Goal: Information Seeking & Learning: Learn about a topic

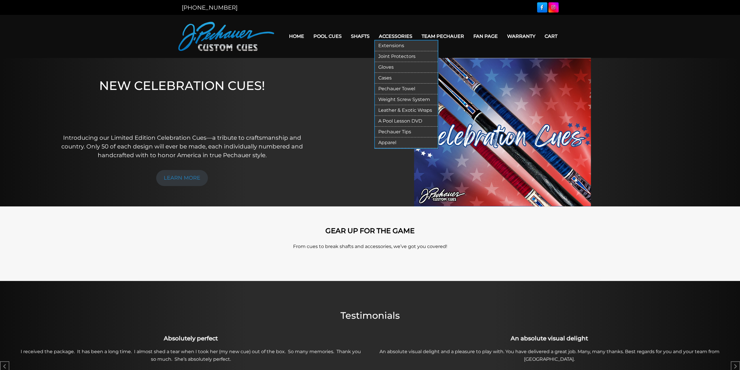
click at [391, 42] on link "Extensions" at bounding box center [406, 45] width 63 height 11
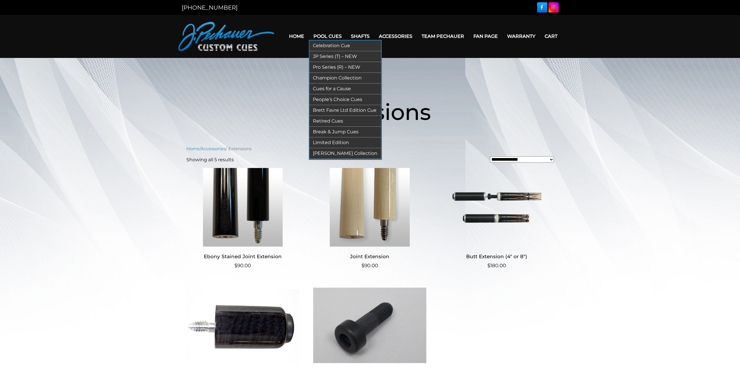
click at [332, 68] on link "Pro Series (R) – NEW" at bounding box center [345, 67] width 72 height 11
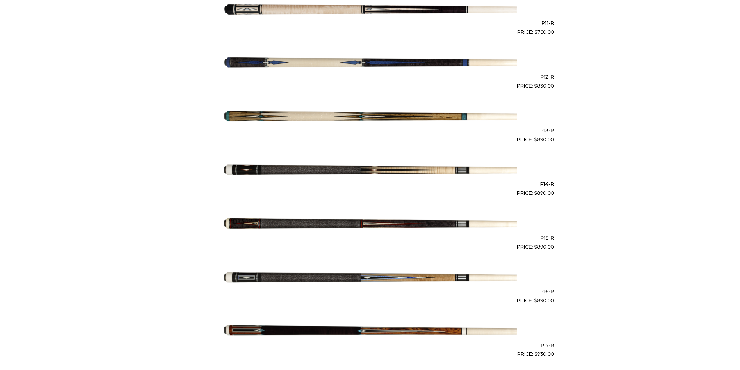
scroll to position [745, 0]
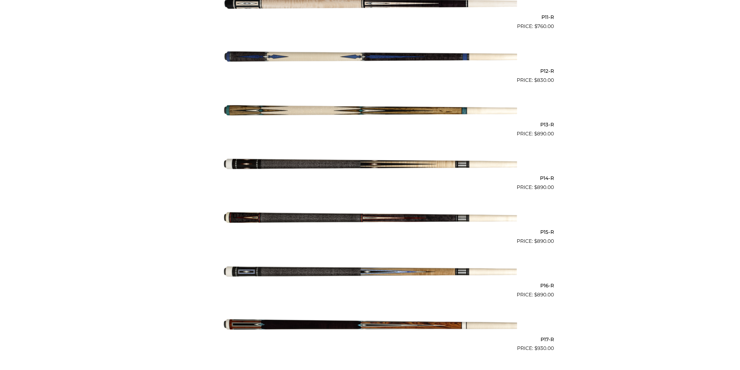
click at [365, 162] on img at bounding box center [370, 164] width 294 height 49
click at [331, 273] on img at bounding box center [370, 271] width 294 height 49
click at [323, 274] on img at bounding box center [370, 271] width 294 height 49
click at [370, 166] on img at bounding box center [370, 164] width 294 height 49
click at [322, 270] on img at bounding box center [370, 271] width 294 height 49
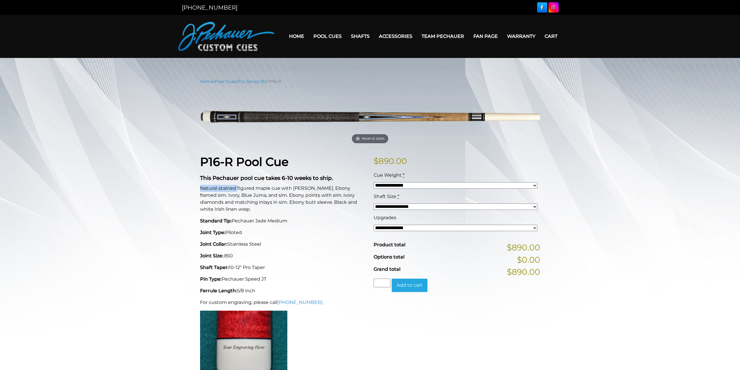
drag, startPoint x: 200, startPoint y: 188, endPoint x: 237, endPoint y: 185, distance: 37.4
click at [237, 185] on p "Natural-stained figured maple cue with [PERSON_NAME]. Ebony framed sim. Ivory, …" at bounding box center [283, 199] width 167 height 28
copy p "Natural-stained"
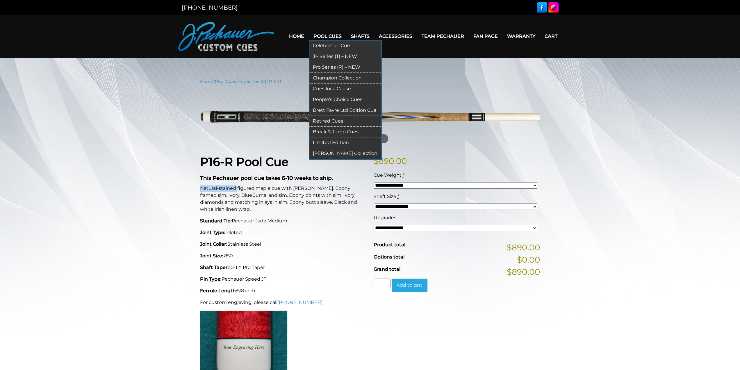
click at [332, 119] on link "Retired Cues" at bounding box center [345, 121] width 72 height 11
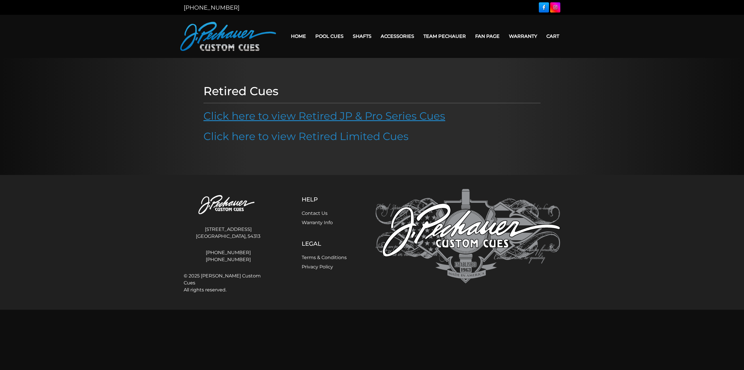
click at [297, 118] on link "Click here to view Retired JP & Pro Series Cues" at bounding box center [325, 115] width 242 height 13
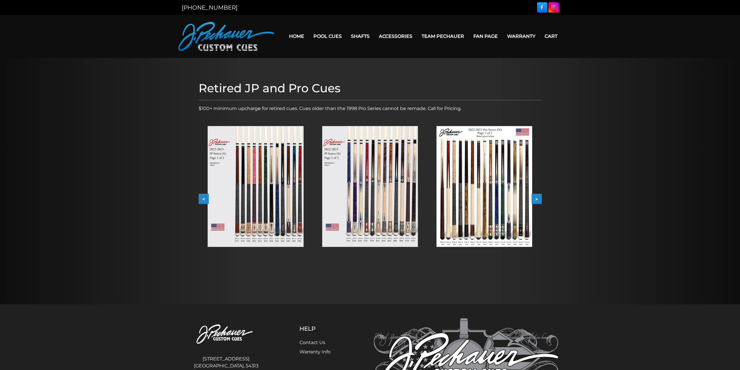
click at [272, 198] on img at bounding box center [256, 186] width 96 height 121
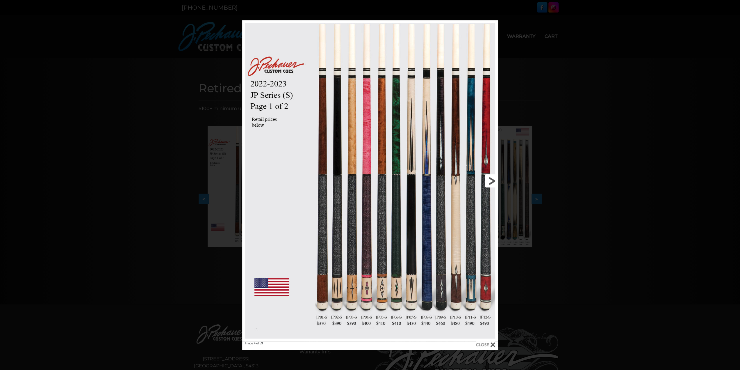
click at [490, 179] on link at bounding box center [440, 180] width 115 height 321
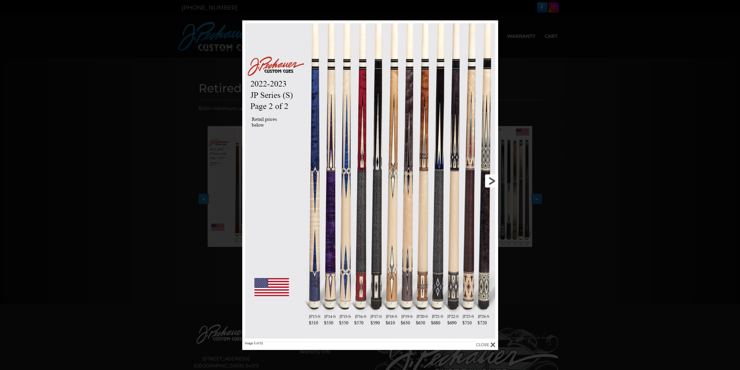
click at [490, 179] on link at bounding box center [440, 180] width 115 height 321
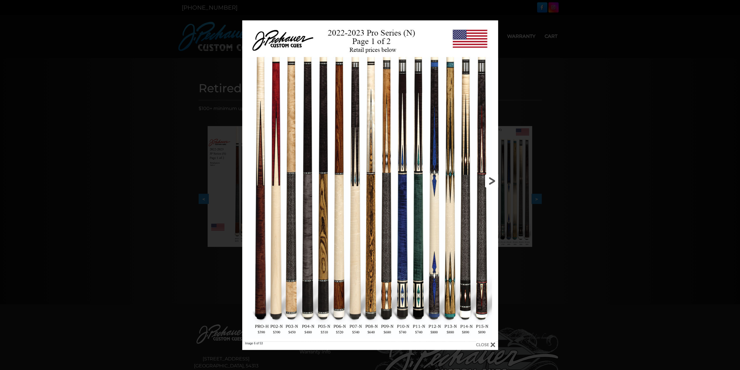
click at [490, 179] on link at bounding box center [440, 180] width 115 height 321
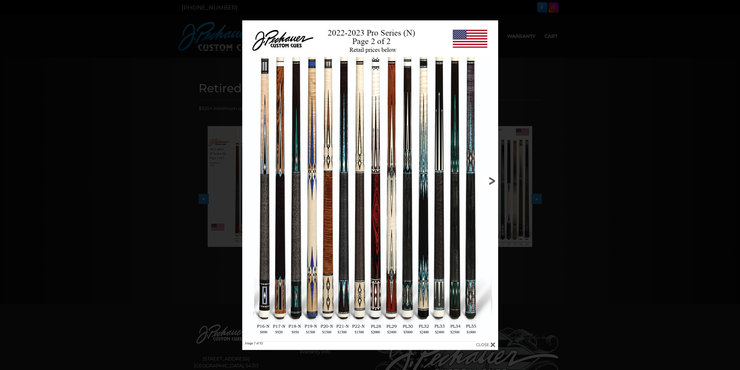
click at [490, 179] on link at bounding box center [440, 180] width 115 height 321
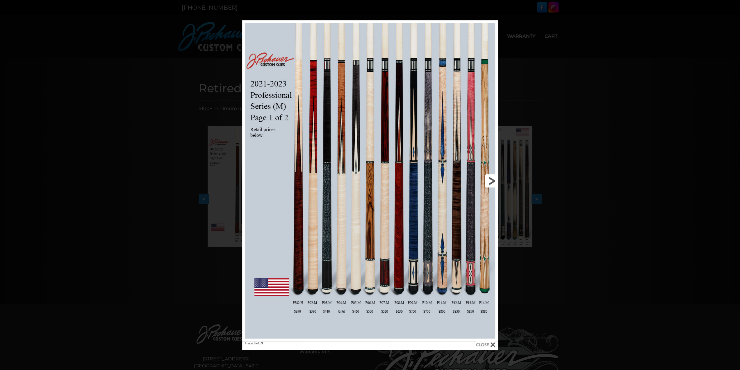
click at [490, 179] on link at bounding box center [440, 180] width 115 height 321
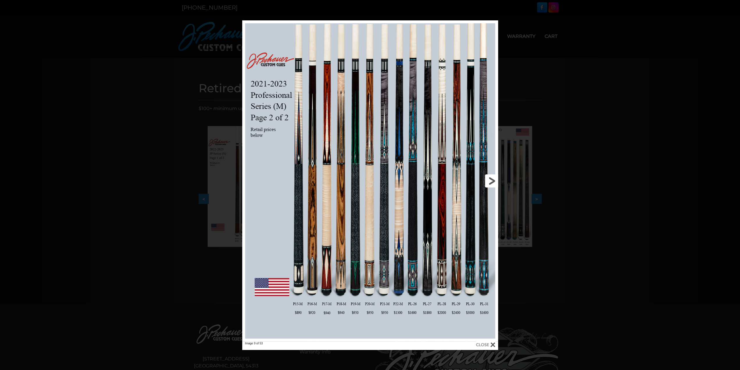
click at [490, 179] on link at bounding box center [440, 180] width 115 height 321
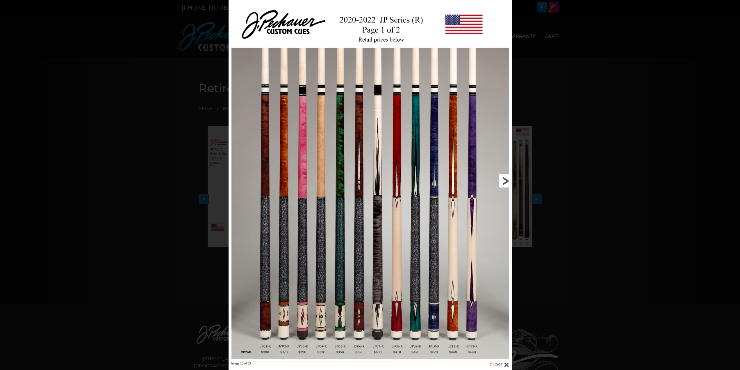
click at [490, 179] on link at bounding box center [447, 180] width 127 height 361
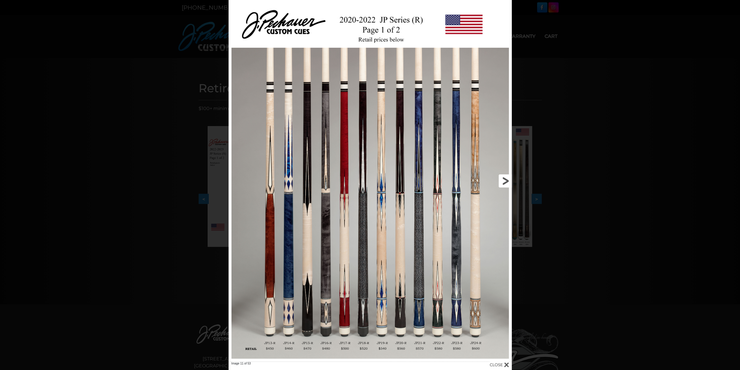
click at [490, 179] on link at bounding box center [447, 180] width 127 height 361
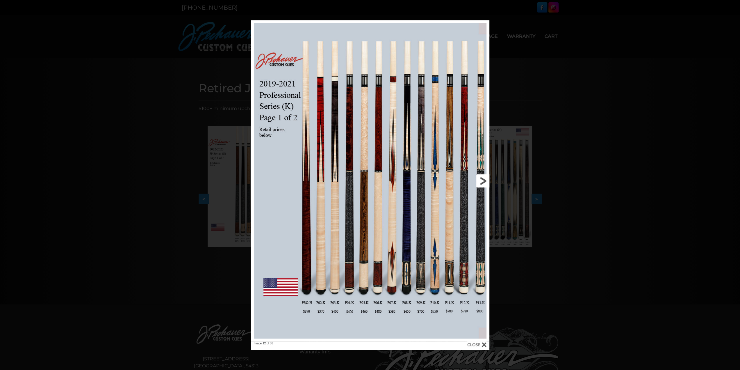
click at [484, 183] on link at bounding box center [435, 180] width 107 height 321
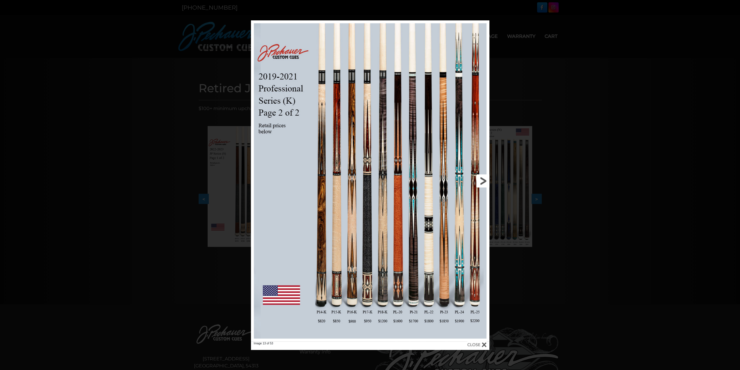
click at [484, 183] on link at bounding box center [435, 180] width 107 height 321
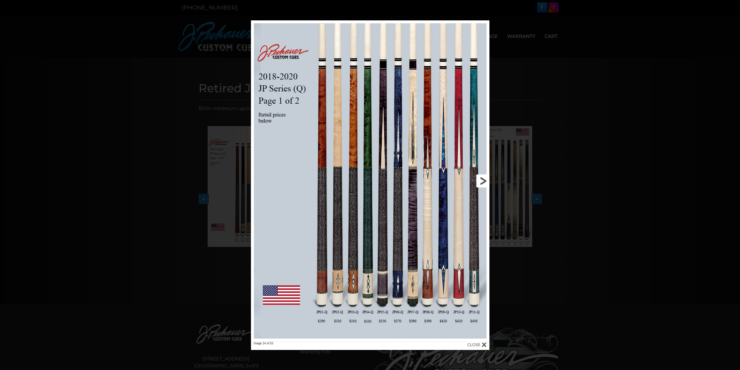
click at [484, 183] on link at bounding box center [435, 180] width 107 height 321
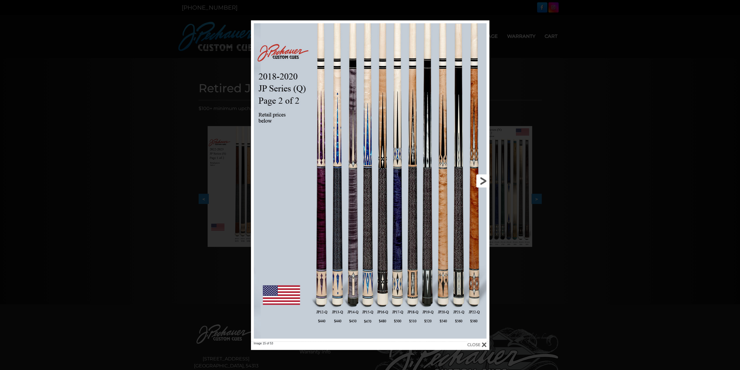
click at [484, 183] on link at bounding box center [435, 180] width 107 height 321
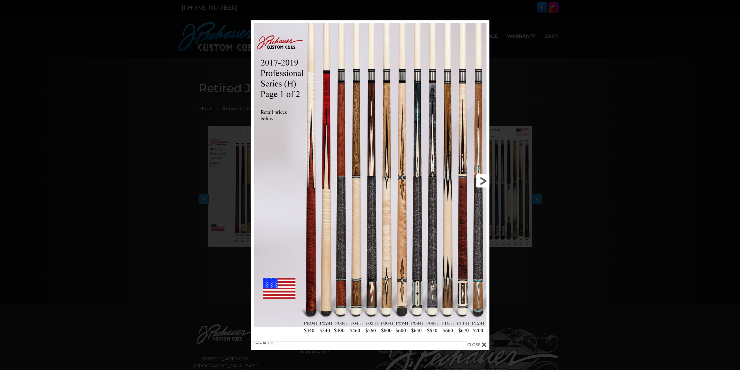
click at [484, 183] on link at bounding box center [435, 180] width 107 height 321
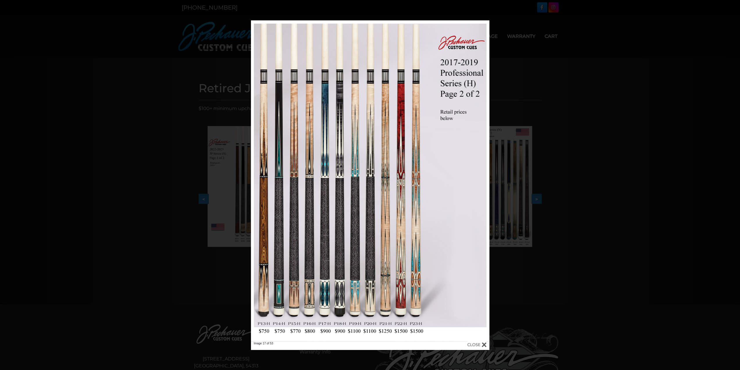
click at [136, 154] on div "Image 17 of 53" at bounding box center [370, 184] width 740 height 329
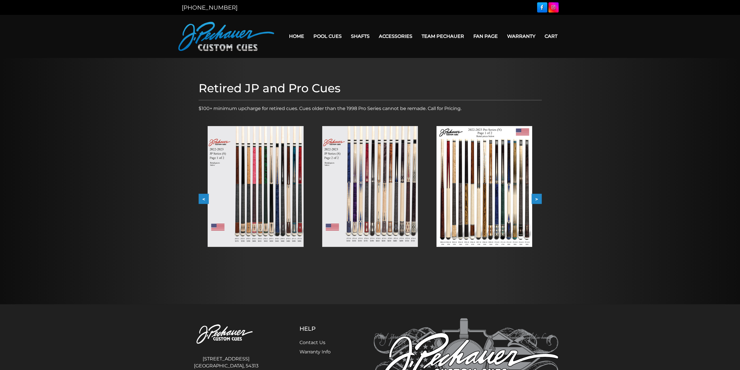
click at [536, 199] on button ">" at bounding box center [537, 199] width 10 height 10
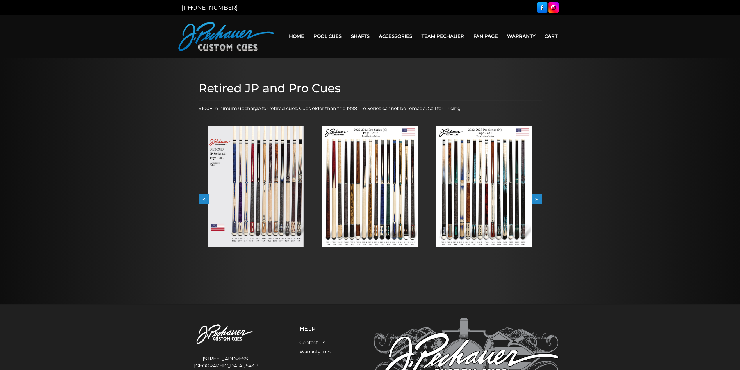
click at [536, 199] on button ">" at bounding box center [537, 199] width 10 height 10
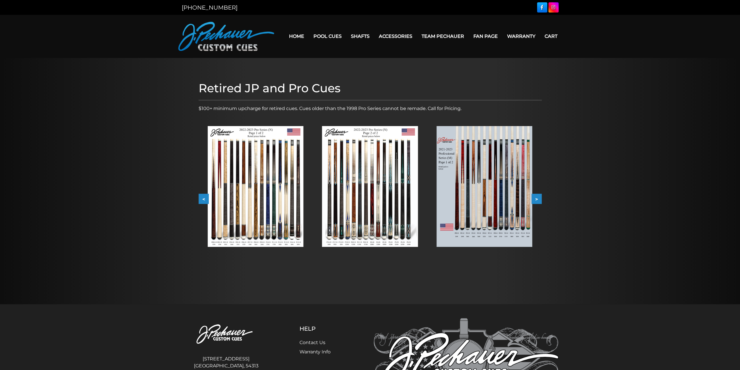
click at [536, 199] on button ">" at bounding box center [537, 199] width 10 height 10
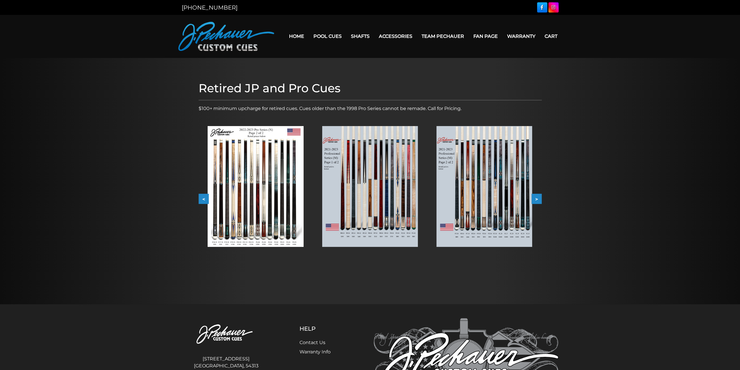
click at [536, 199] on button ">" at bounding box center [537, 199] width 10 height 10
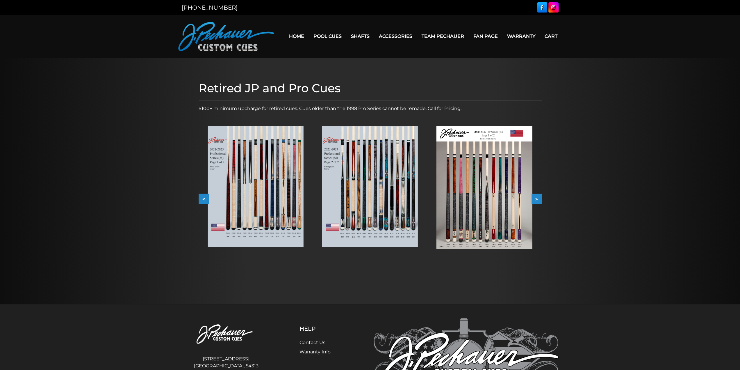
click at [536, 199] on button ">" at bounding box center [537, 199] width 10 height 10
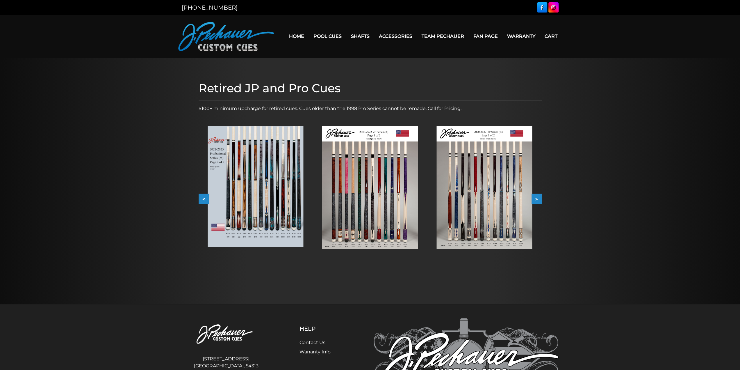
click at [536, 199] on button ">" at bounding box center [537, 199] width 10 height 10
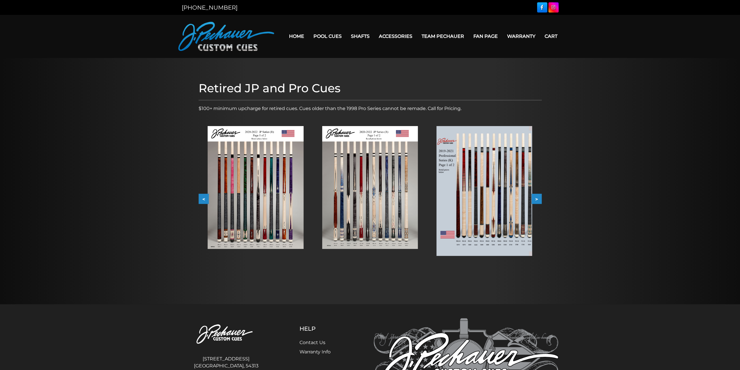
click at [536, 199] on button ">" at bounding box center [537, 199] width 10 height 10
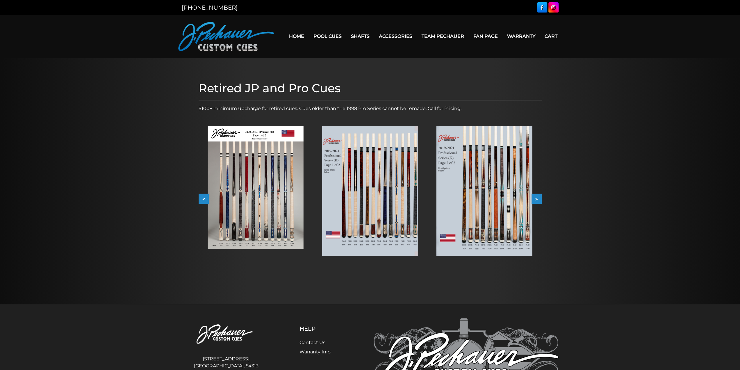
click at [536, 199] on button ">" at bounding box center [537, 199] width 10 height 10
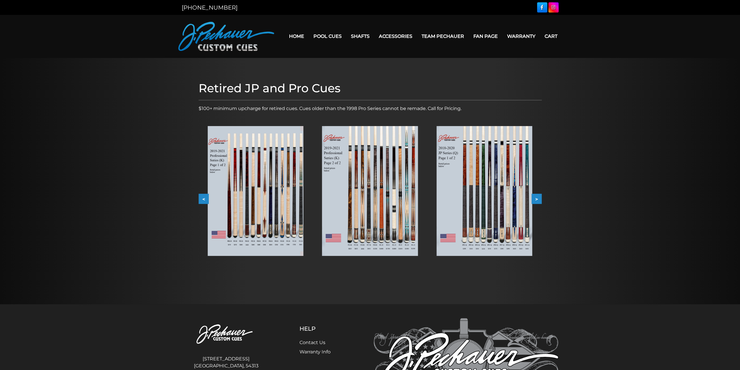
click at [536, 199] on button ">" at bounding box center [537, 199] width 10 height 10
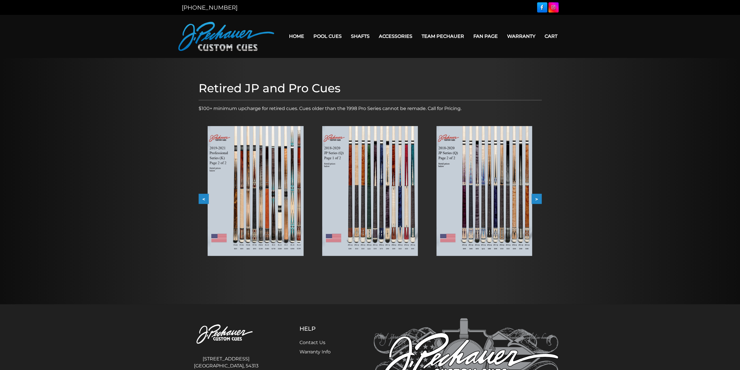
click at [536, 199] on button ">" at bounding box center [537, 199] width 10 height 10
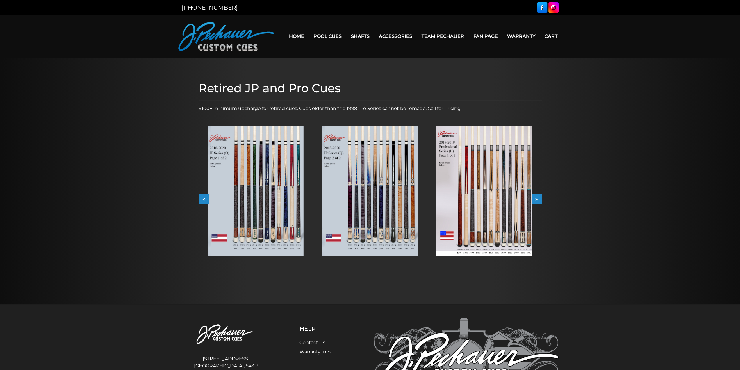
click at [536, 199] on button ">" at bounding box center [537, 199] width 10 height 10
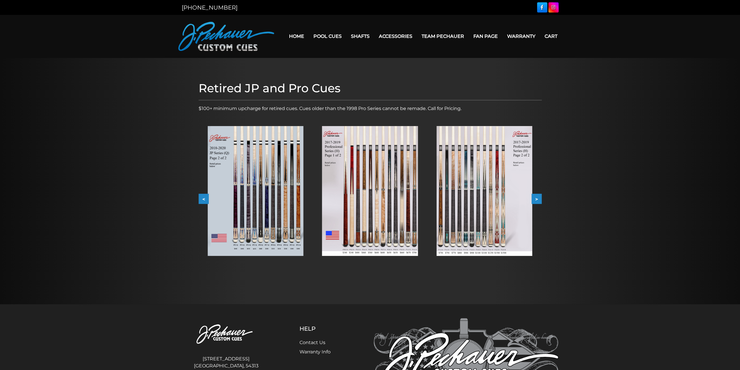
click at [488, 206] on img at bounding box center [484, 191] width 96 height 130
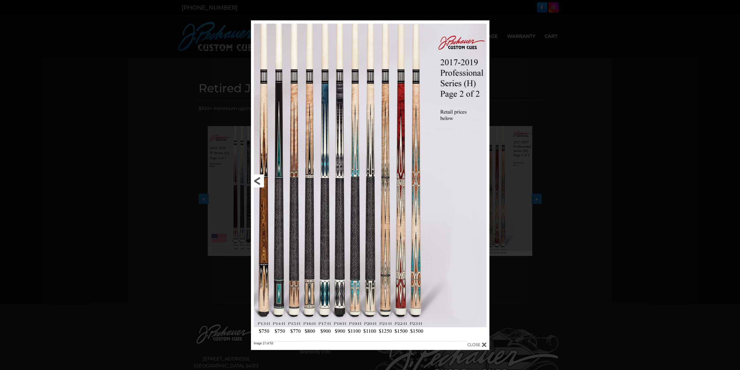
click at [310, 332] on link at bounding box center [304, 180] width 107 height 321
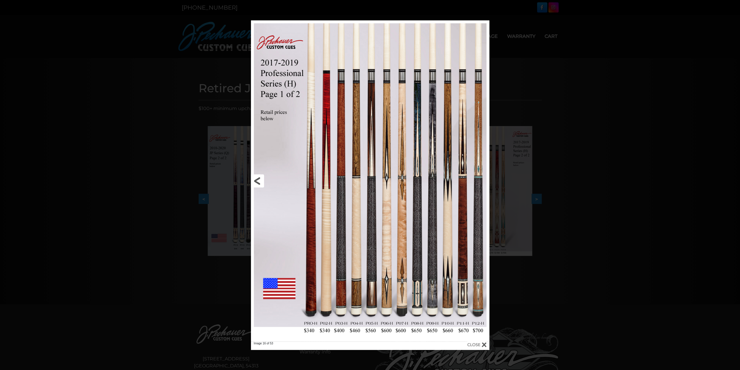
click at [261, 179] on link at bounding box center [304, 180] width 107 height 321
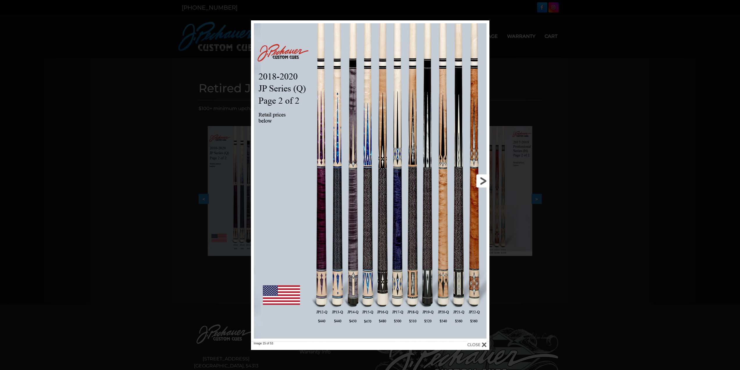
click at [479, 180] on link at bounding box center [435, 180] width 107 height 321
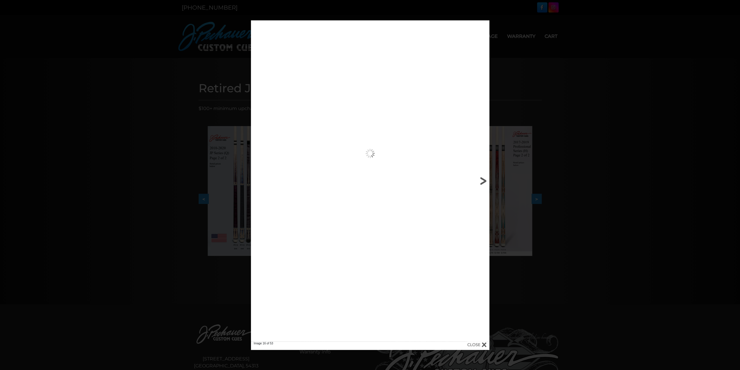
click at [479, 180] on link at bounding box center [435, 180] width 107 height 321
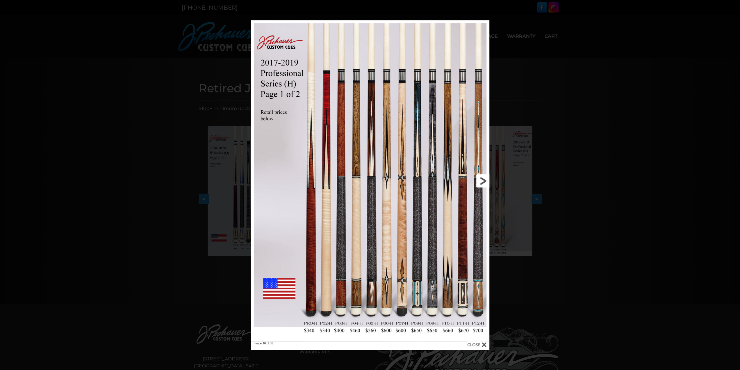
click at [480, 180] on link at bounding box center [435, 180] width 107 height 321
